Goal: Task Accomplishment & Management: Use online tool/utility

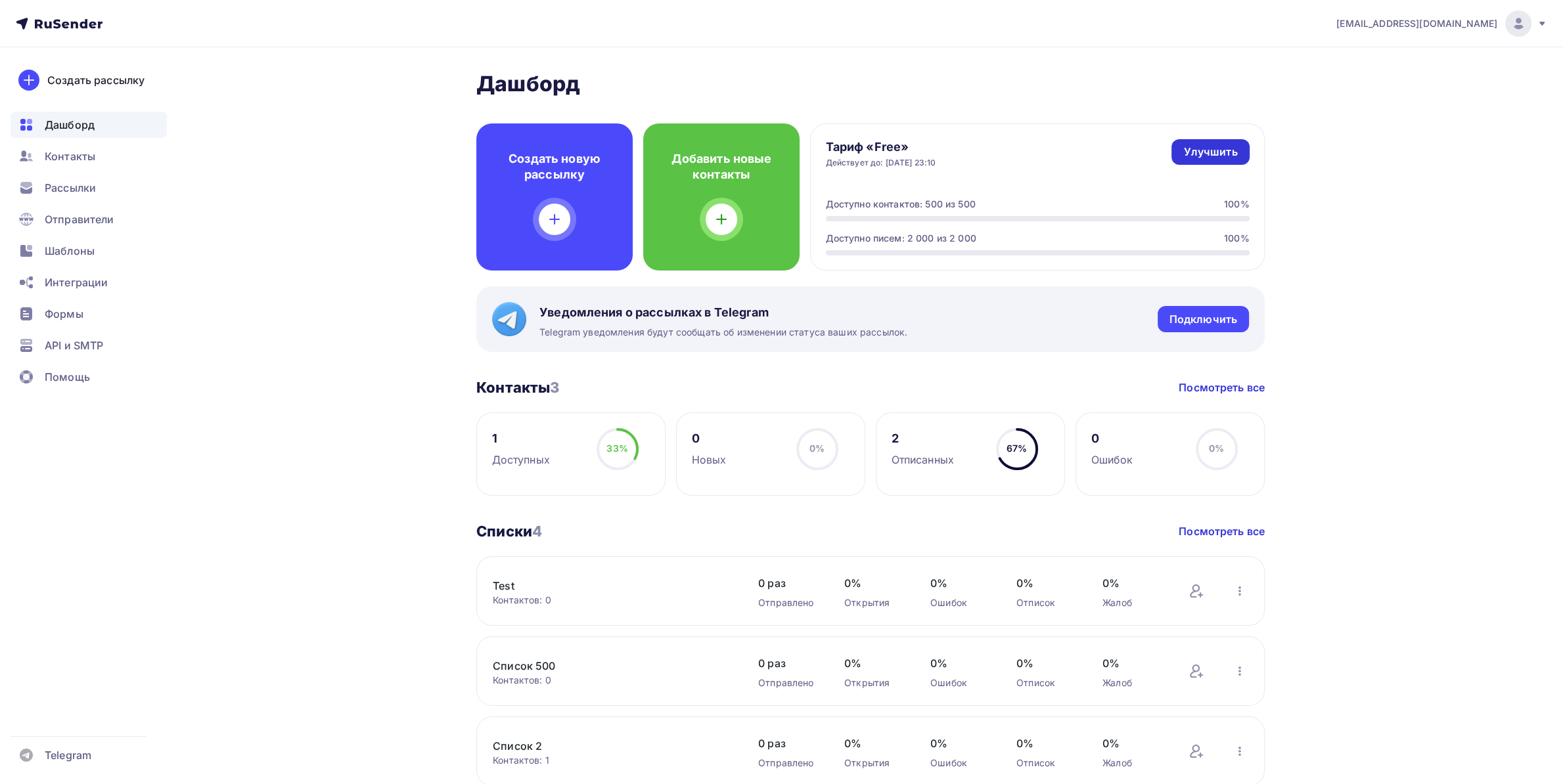
click at [1213, 153] on div "Улучшить" at bounding box center [1210, 152] width 54 height 15
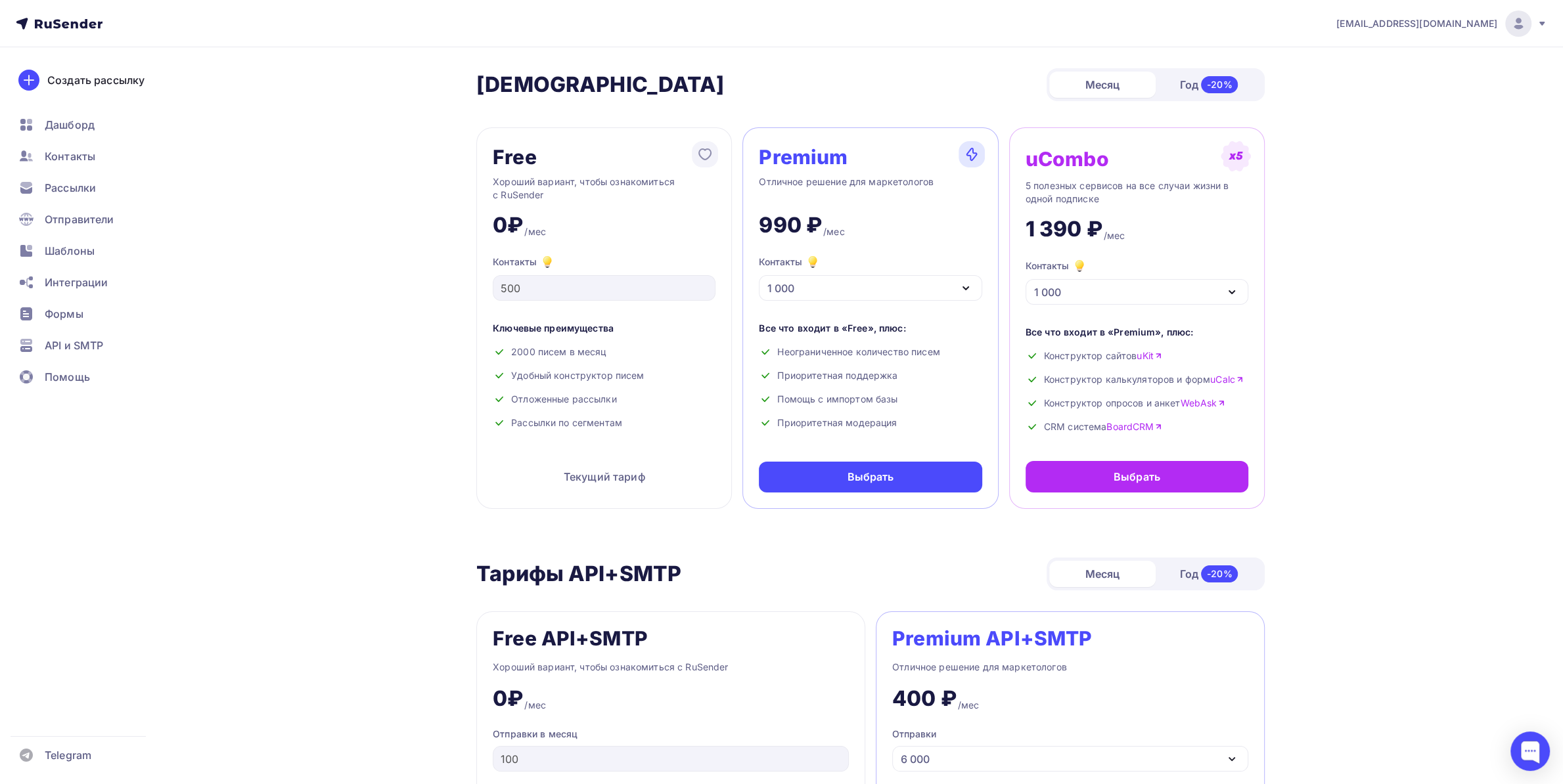
click at [1176, 92] on div "Год -20%" at bounding box center [1209, 85] width 106 height 28
click at [890, 295] on div "1 000" at bounding box center [870, 288] width 223 height 26
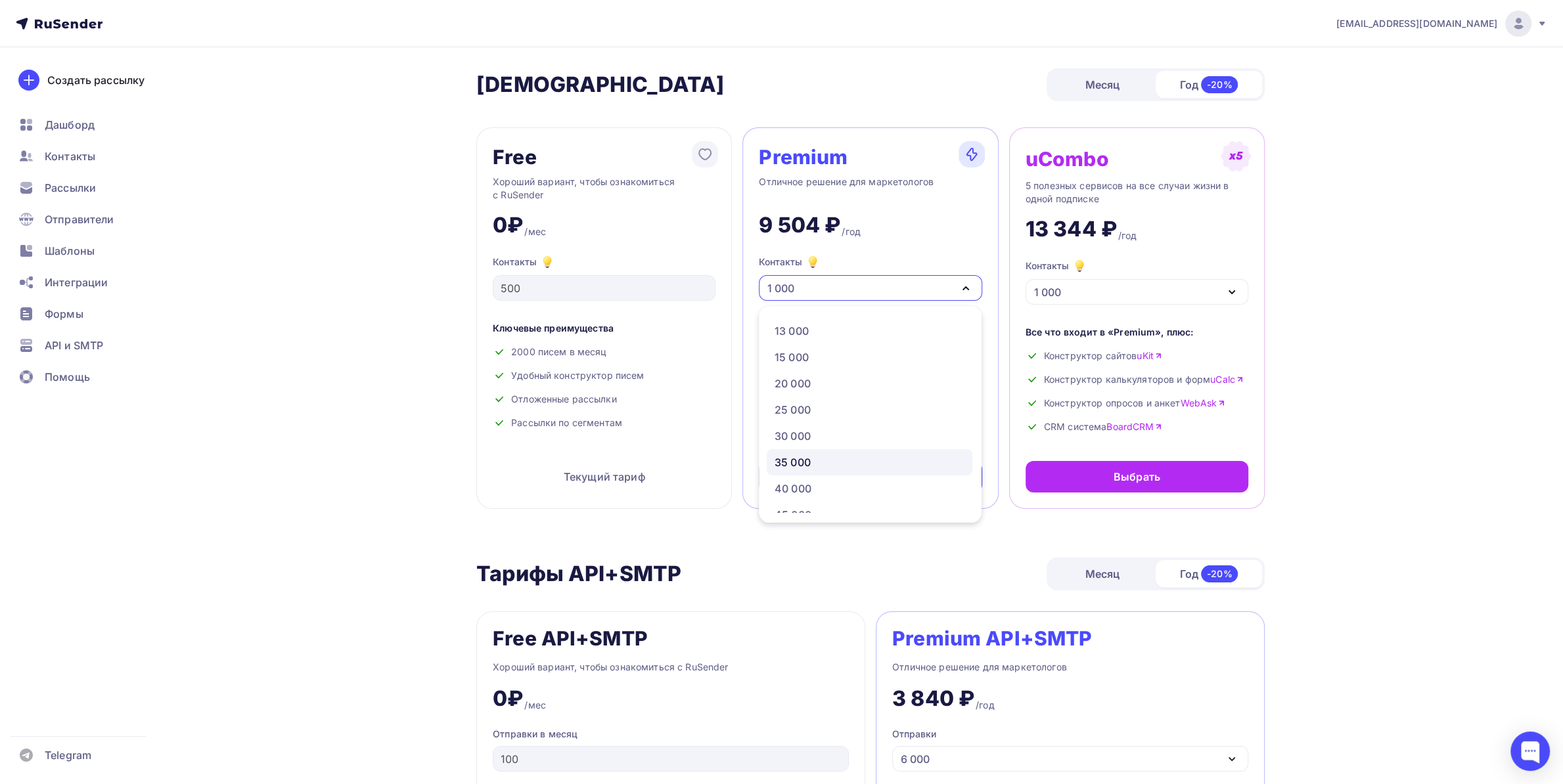
scroll to position [207, 0]
click at [835, 414] on div "30 000" at bounding box center [869, 411] width 190 height 16
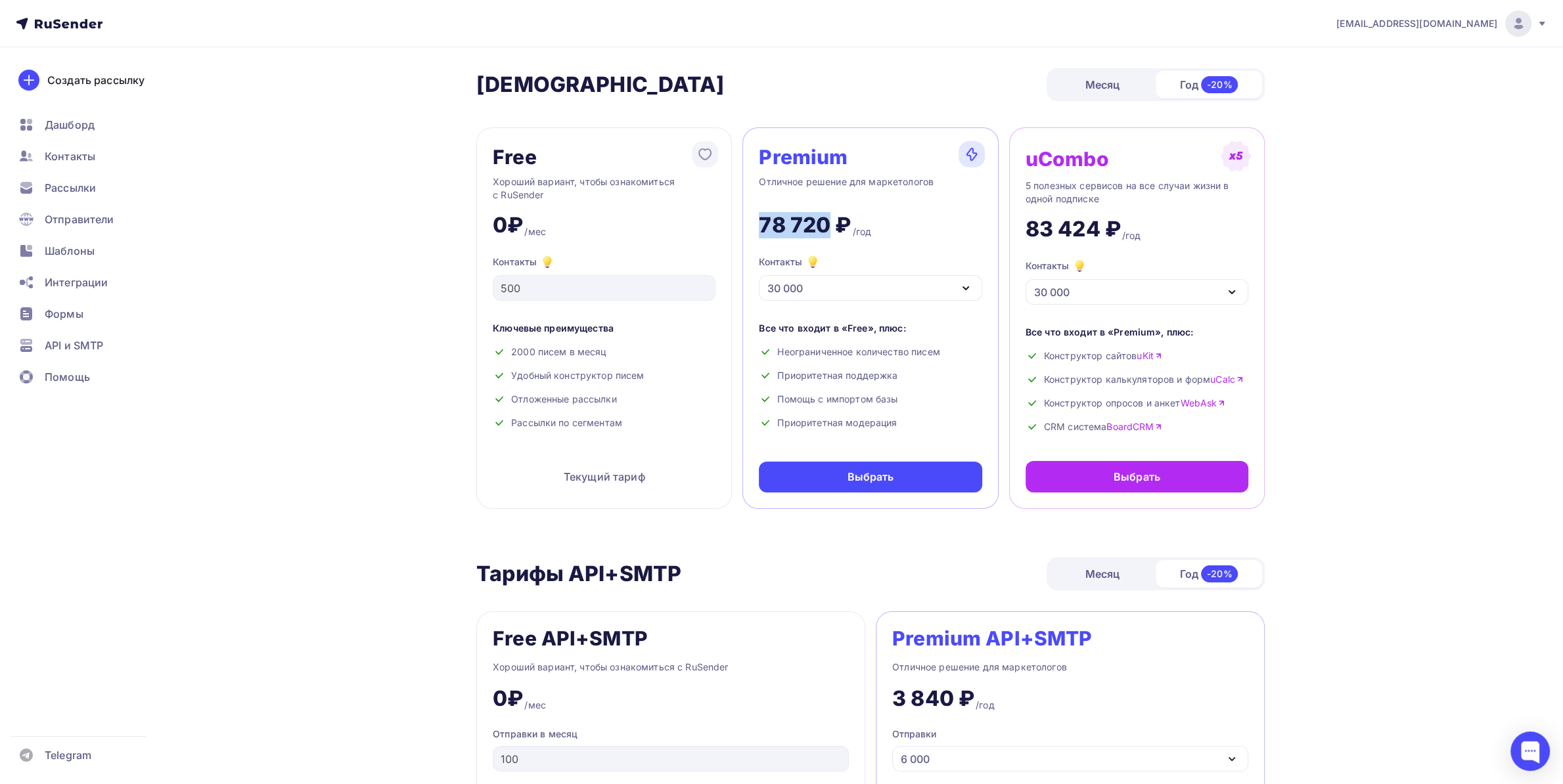
drag, startPoint x: 761, startPoint y: 227, endPoint x: 826, endPoint y: 222, distance: 65.2
click at [826, 222] on div "78 720 ₽" at bounding box center [804, 225] width 92 height 26
copy div "78 720"
click at [1094, 86] on div "Месяц" at bounding box center [1103, 85] width 106 height 26
drag, startPoint x: 759, startPoint y: 216, endPoint x: 821, endPoint y: 226, distance: 62.8
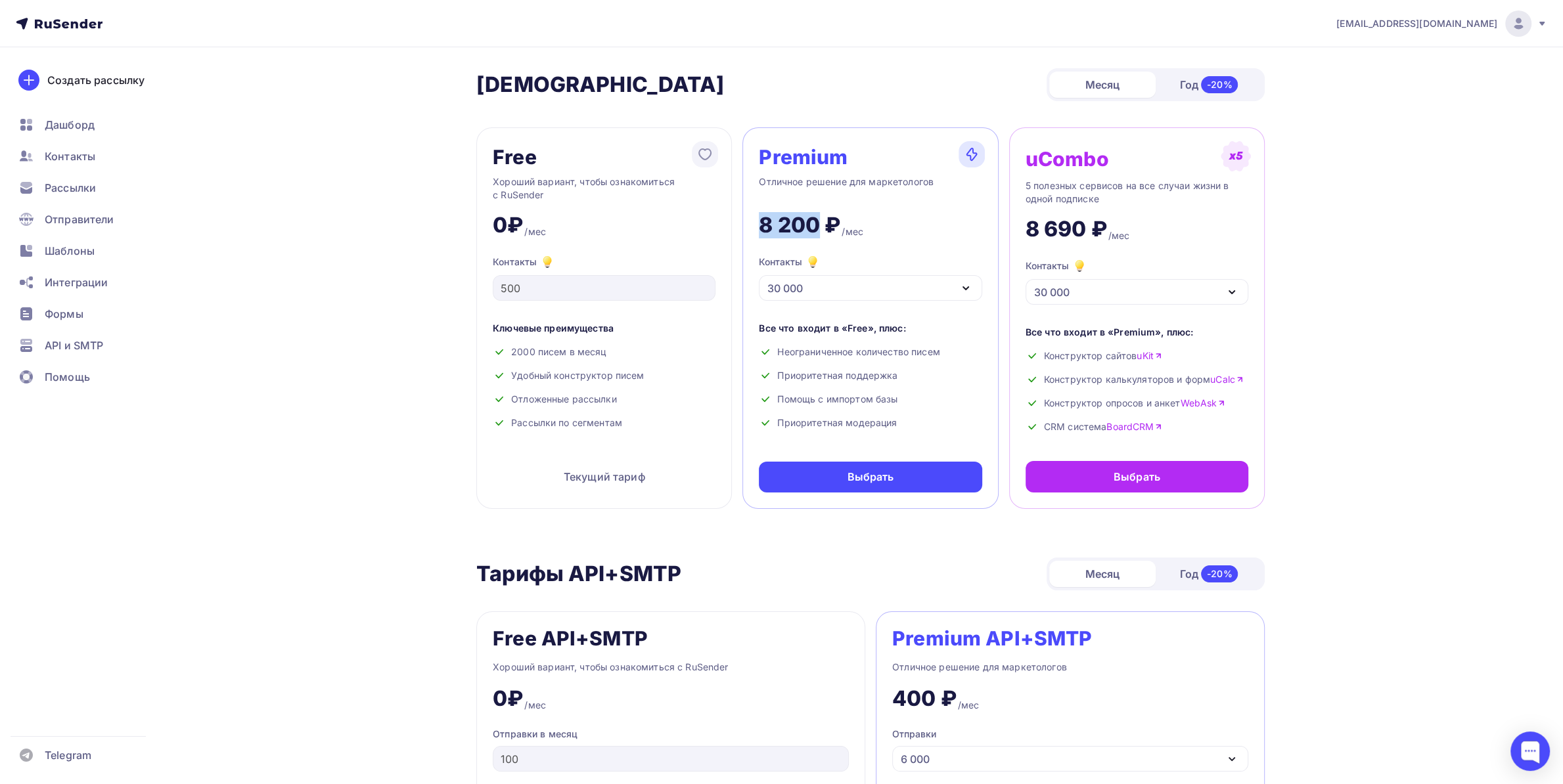
click at [821, 226] on div "Premium Отличное решение для маркетологов 8 200 ₽ /мес Контакты 30 000 1 000 2 …" at bounding box center [870, 318] width 255 height 382
copy div "8 200"
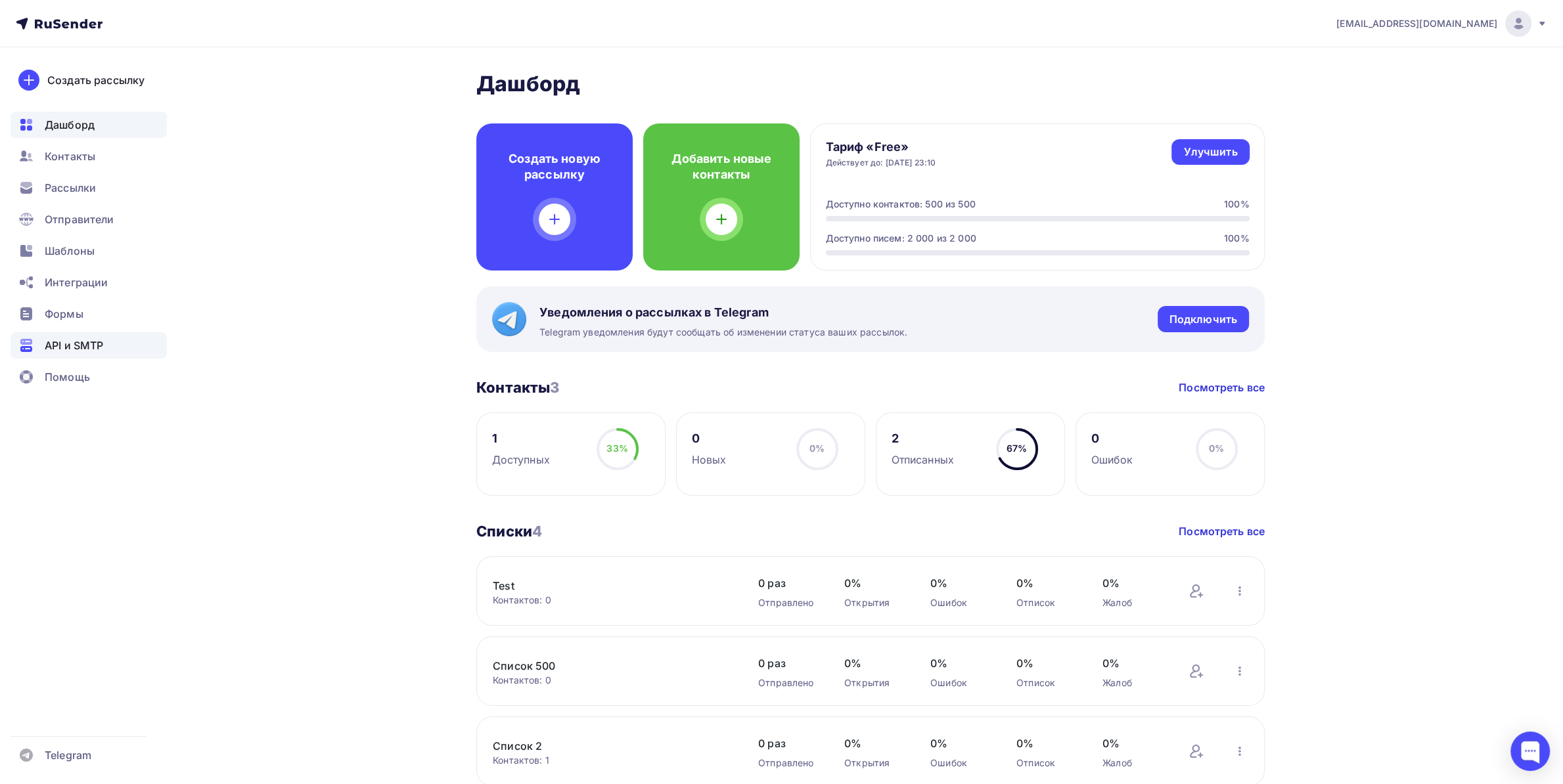
click at [78, 346] on span "API и SMTP" at bounding box center [74, 345] width 59 height 16
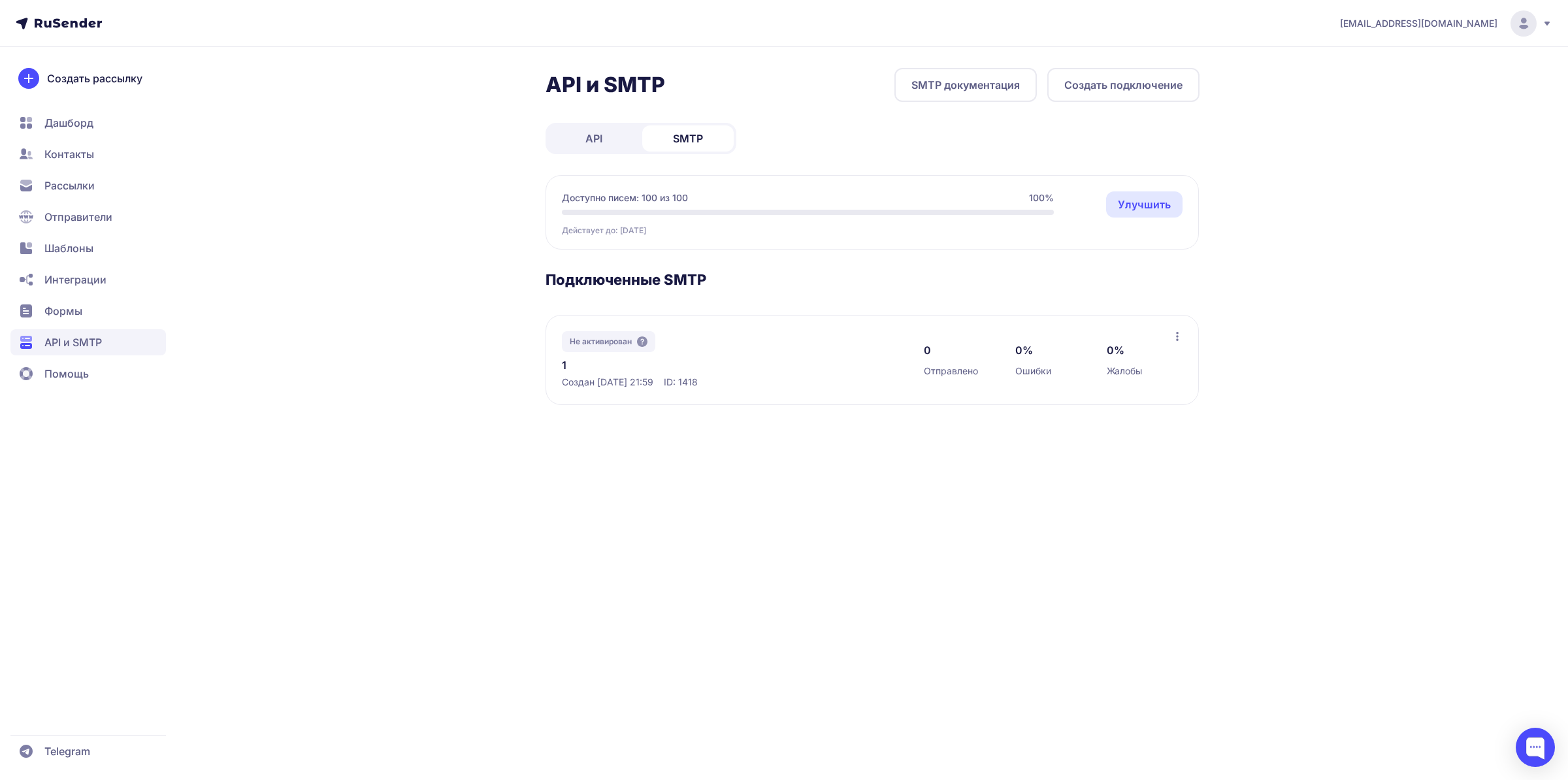
click at [1103, 82] on button "Создать подключение" at bounding box center [1123, 84] width 152 height 34
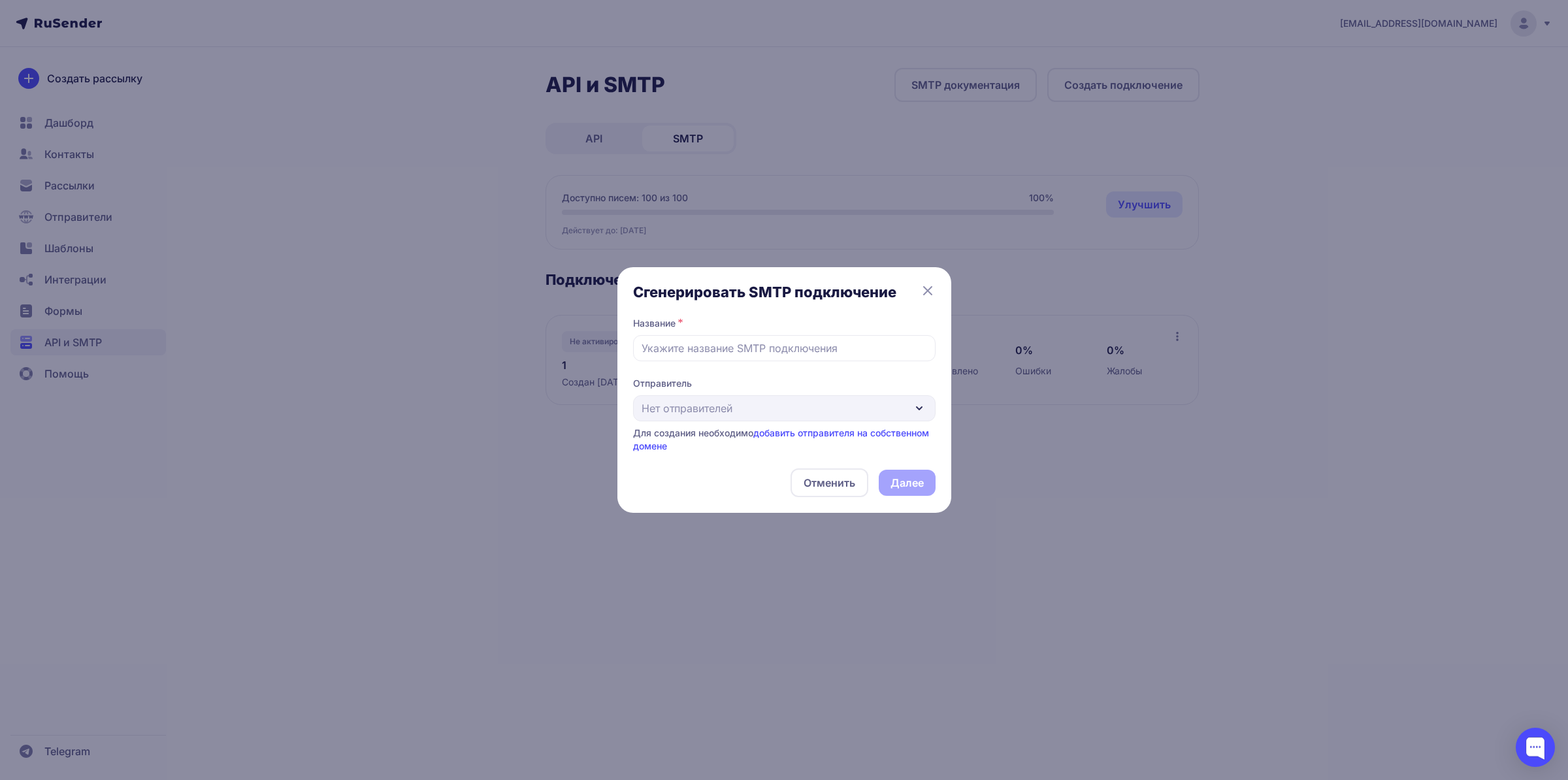
click at [724, 367] on div "Сгенерировать SMTP подключение Название * Отправитель Нет отправителей Для созд…" at bounding box center [784, 390] width 303 height 214
click at [730, 355] on input "text" at bounding box center [784, 348] width 303 height 26
type input "132214"
click at [749, 409] on div "Отправитель Нет отправителей Для создания необходимо добавить отправителя на со…" at bounding box center [784, 415] width 303 height 76
click at [783, 412] on div "Отправитель Нет отправителей Для создания необходимо добавить отправителя на со…" at bounding box center [784, 415] width 303 height 76
